Goal: Complete application form: Complete application form

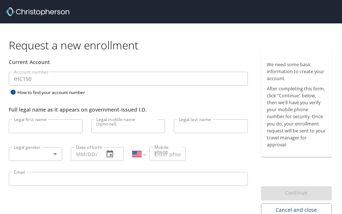
select select "US"
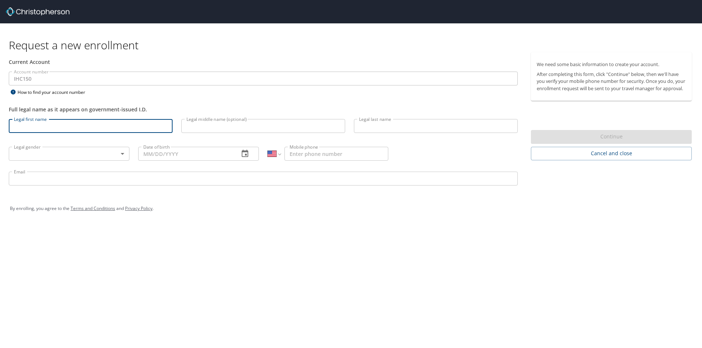
click at [145, 130] on input "Legal first name" at bounding box center [91, 126] width 164 height 14
type input "[PERSON_NAME]"
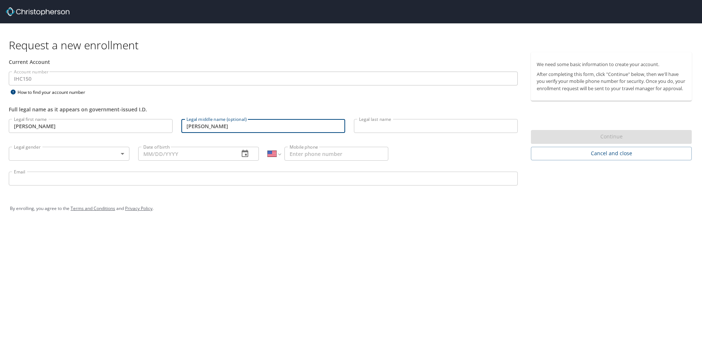
type input "[PERSON_NAME]"
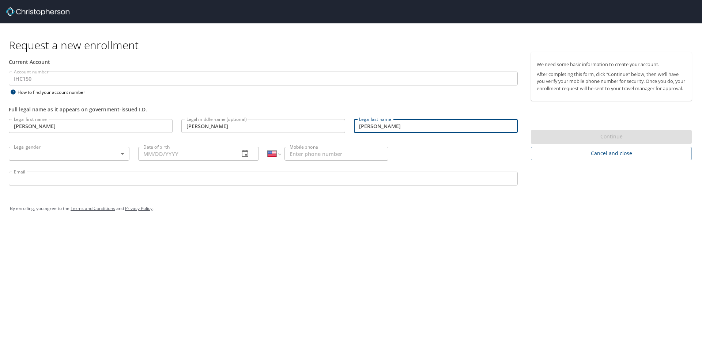
type input "[PERSON_NAME]"
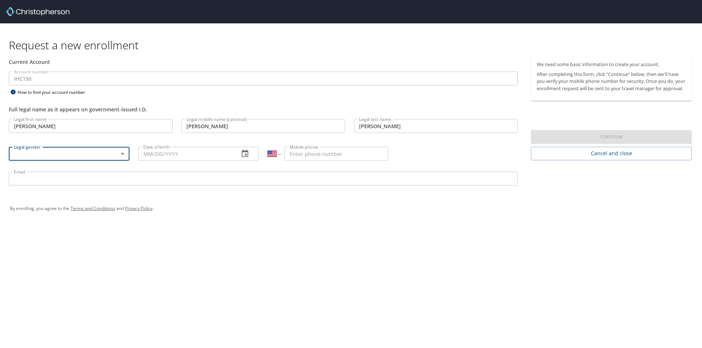
click at [116, 153] on body "Request a new enrollment Current Account Account number IHC150 Account number H…" at bounding box center [351, 174] width 702 height 348
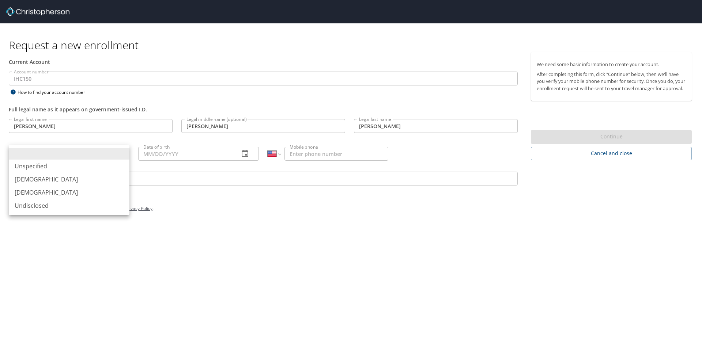
click at [64, 180] on li "[DEMOGRAPHIC_DATA]" at bounding box center [69, 179] width 121 height 13
type input "[DEMOGRAPHIC_DATA]"
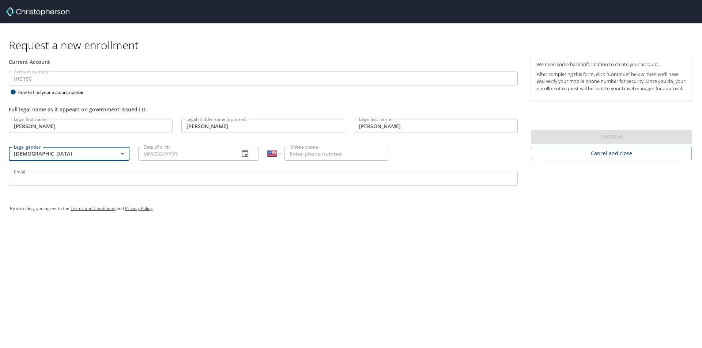
click at [245, 155] on icon "button" at bounding box center [245, 153] width 7 height 7
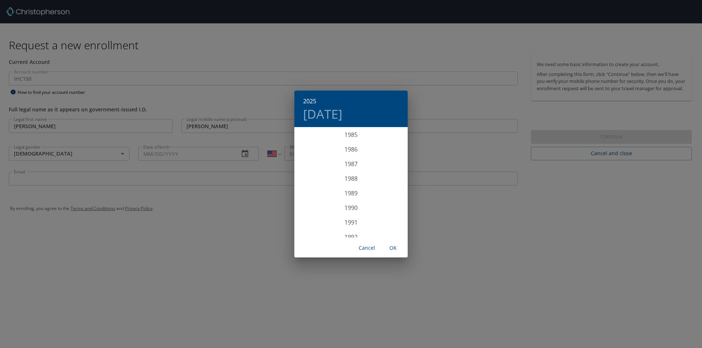
scroll to position [1286, 0]
click at [342, 205] on div "1992" at bounding box center [350, 208] width 113 height 15
click at [318, 168] on div "Apr" at bounding box center [313, 168] width 38 height 27
click at [342, 178] on p "11" at bounding box center [394, 179] width 5 height 5
click at [342, 213] on span "OK" at bounding box center [393, 248] width 18 height 9
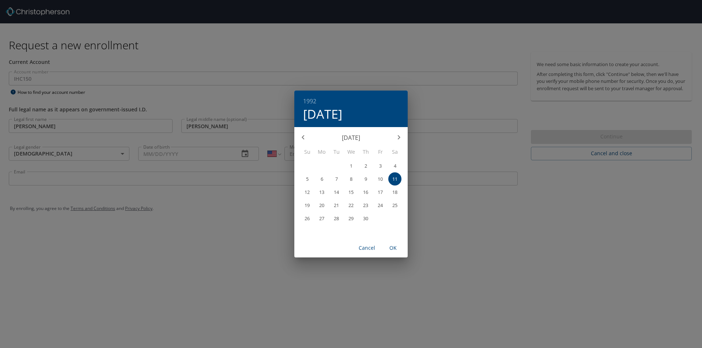
type input "[DATE]"
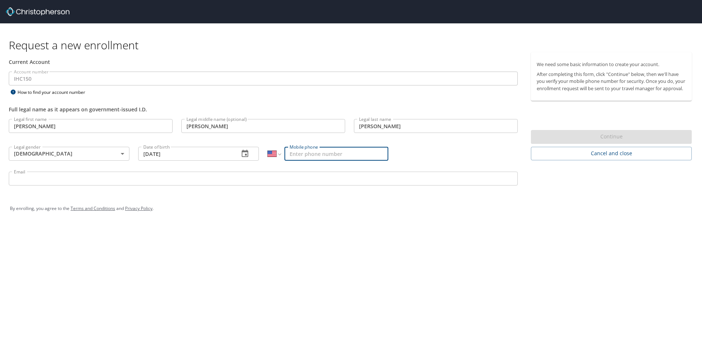
drag, startPoint x: 318, startPoint y: 151, endPoint x: 411, endPoint y: 149, distance: 92.5
click at [319, 151] on input "Mobile phone" at bounding box center [336, 154] width 104 height 14
type input "[PHONE_NUMBER]"
click at [249, 179] on input "Email" at bounding box center [263, 179] width 509 height 14
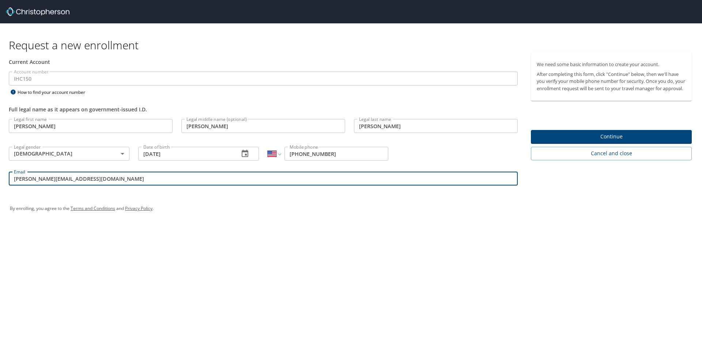
type input "[PERSON_NAME][EMAIL_ADDRESS][DOMAIN_NAME]"
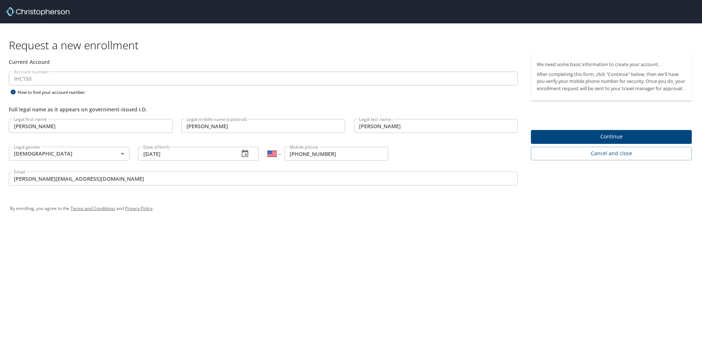
click at [342, 206] on div "By enrolling, you agree to the Terms and Conditions and Privacy Policy ." at bounding box center [351, 209] width 682 height 18
click at [342, 139] on span "Continue" at bounding box center [611, 136] width 149 height 9
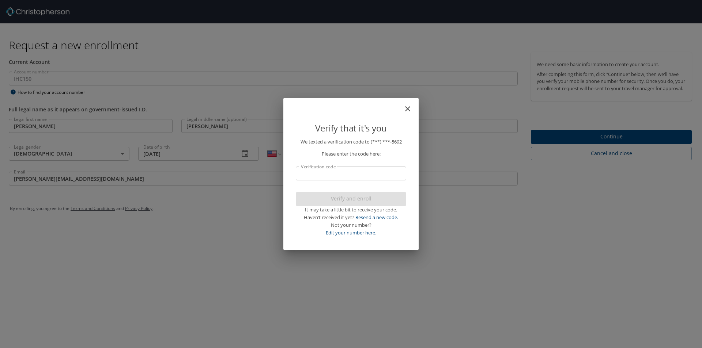
click at [342, 173] on input "Verification code" at bounding box center [351, 174] width 110 height 14
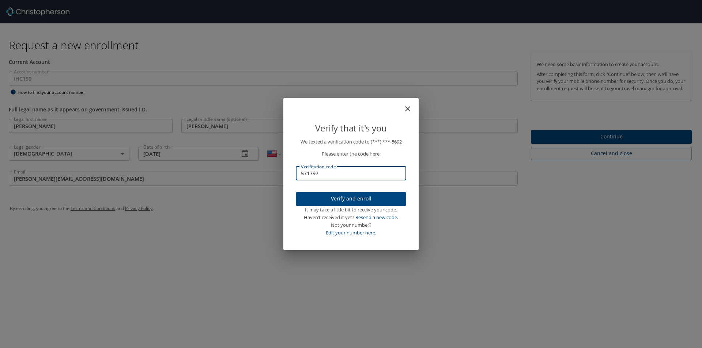
type input "571797"
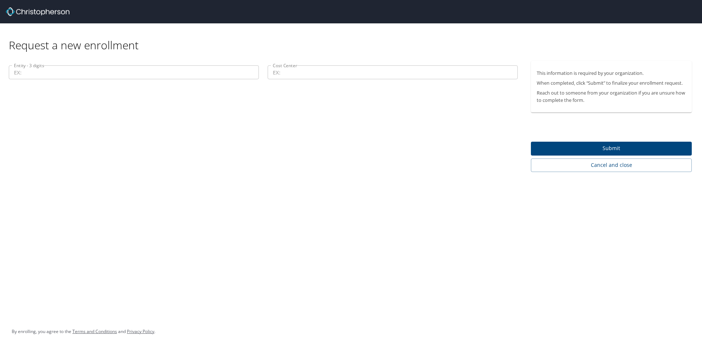
click at [155, 70] on input "Entity - 3 digits" at bounding box center [134, 72] width 250 height 14
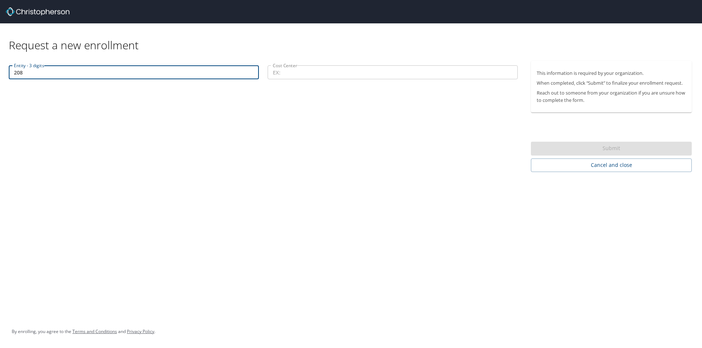
type input "208"
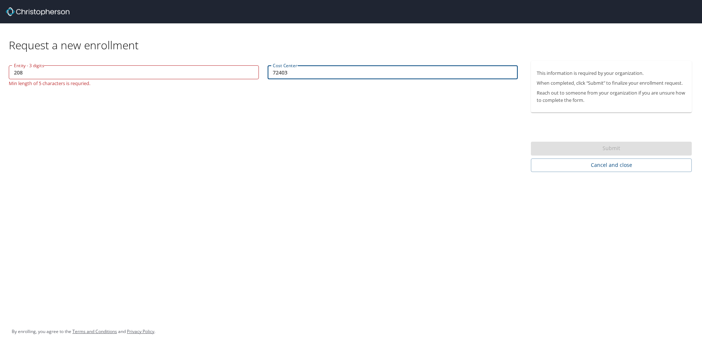
type input "72403"
click at [14, 74] on input "208" at bounding box center [134, 72] width 250 height 14
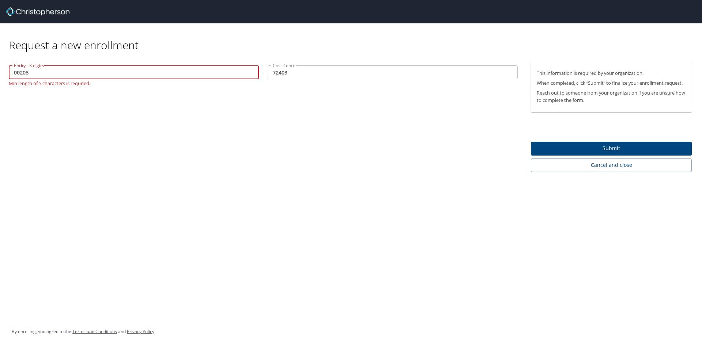
type input "00208"
click at [342, 150] on span "Submit" at bounding box center [611, 148] width 149 height 9
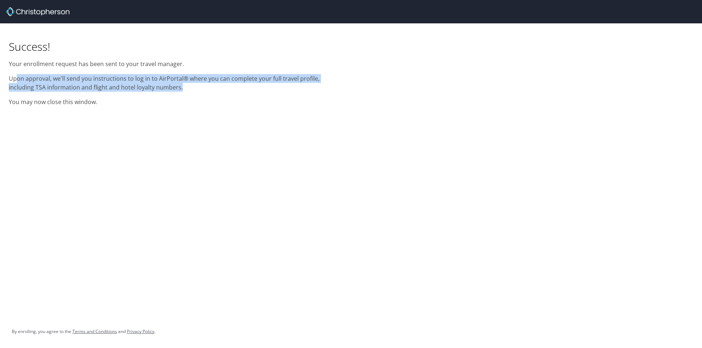
drag, startPoint x: 16, startPoint y: 79, endPoint x: 246, endPoint y: 90, distance: 230.5
click at [246, 90] on p "Upon approval, we'll send you instructions to log in to AirPortal® where you ca…" at bounding box center [175, 83] width 333 height 18
